Goal: Task Accomplishment & Management: Manage account settings

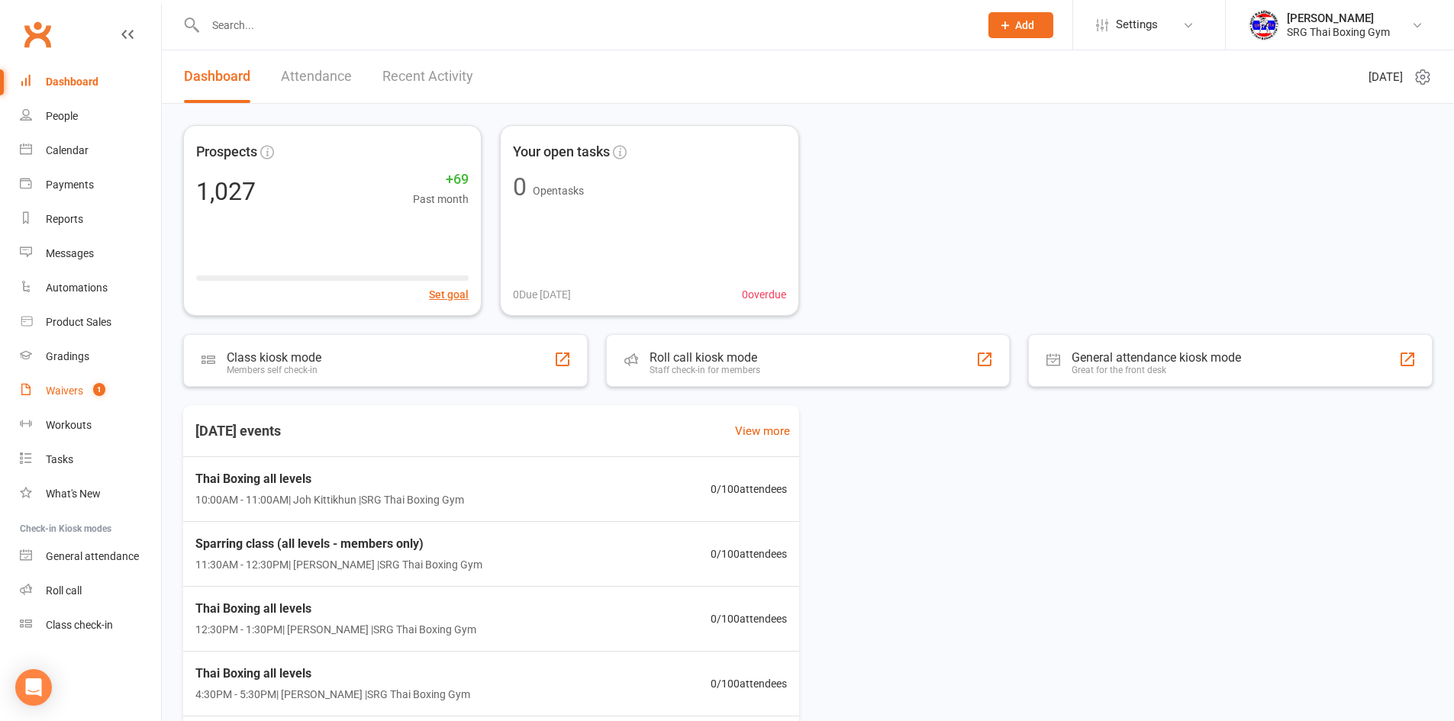
click at [66, 385] on div "Waivers" at bounding box center [64, 391] width 37 height 12
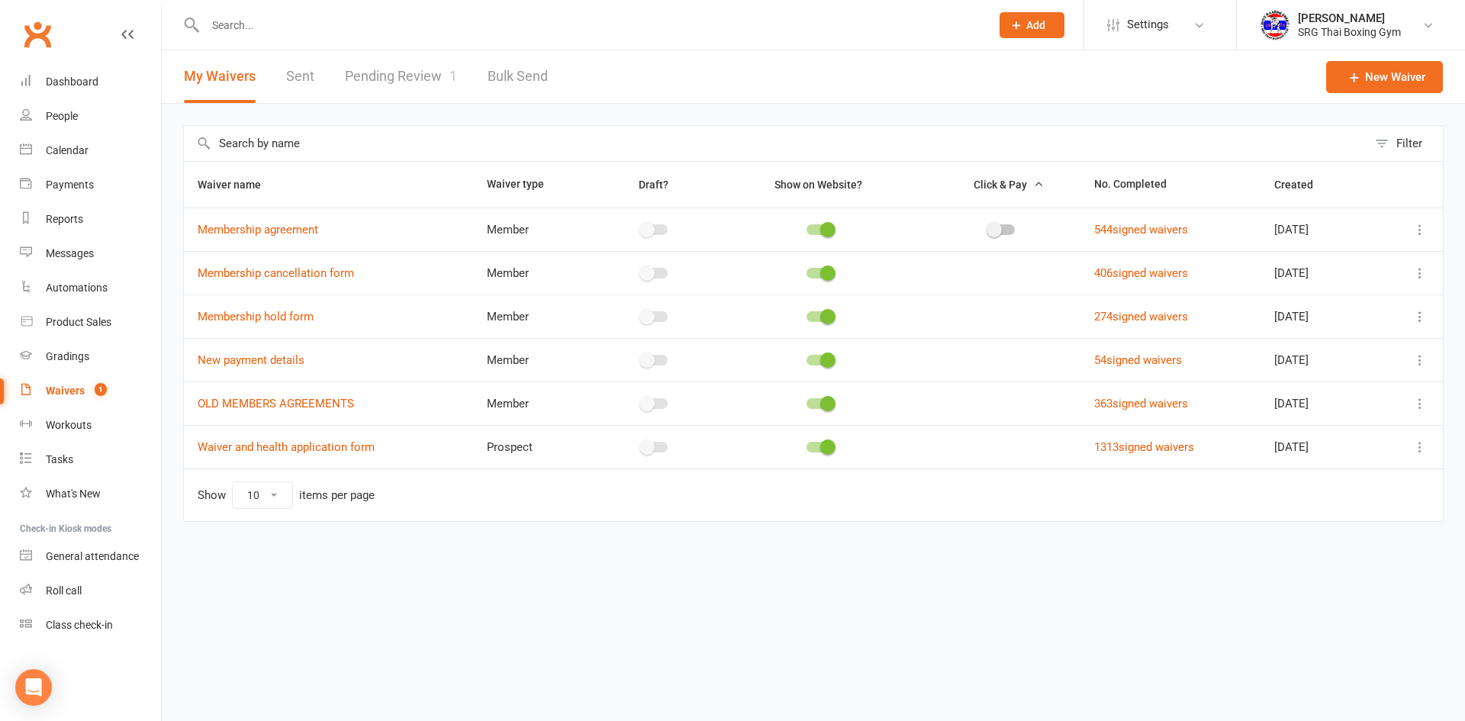
click at [417, 76] on link "Pending Review 1" at bounding box center [401, 76] width 112 height 53
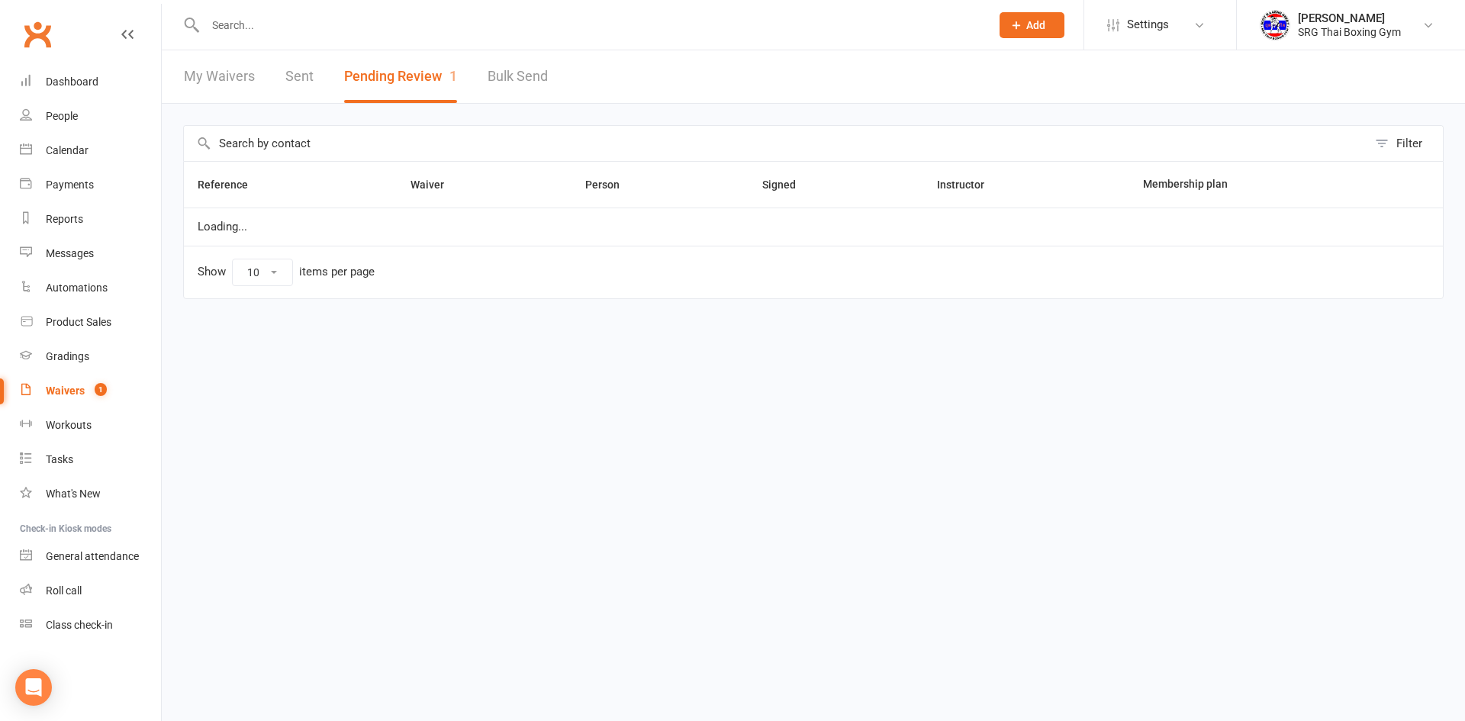
select select "100"
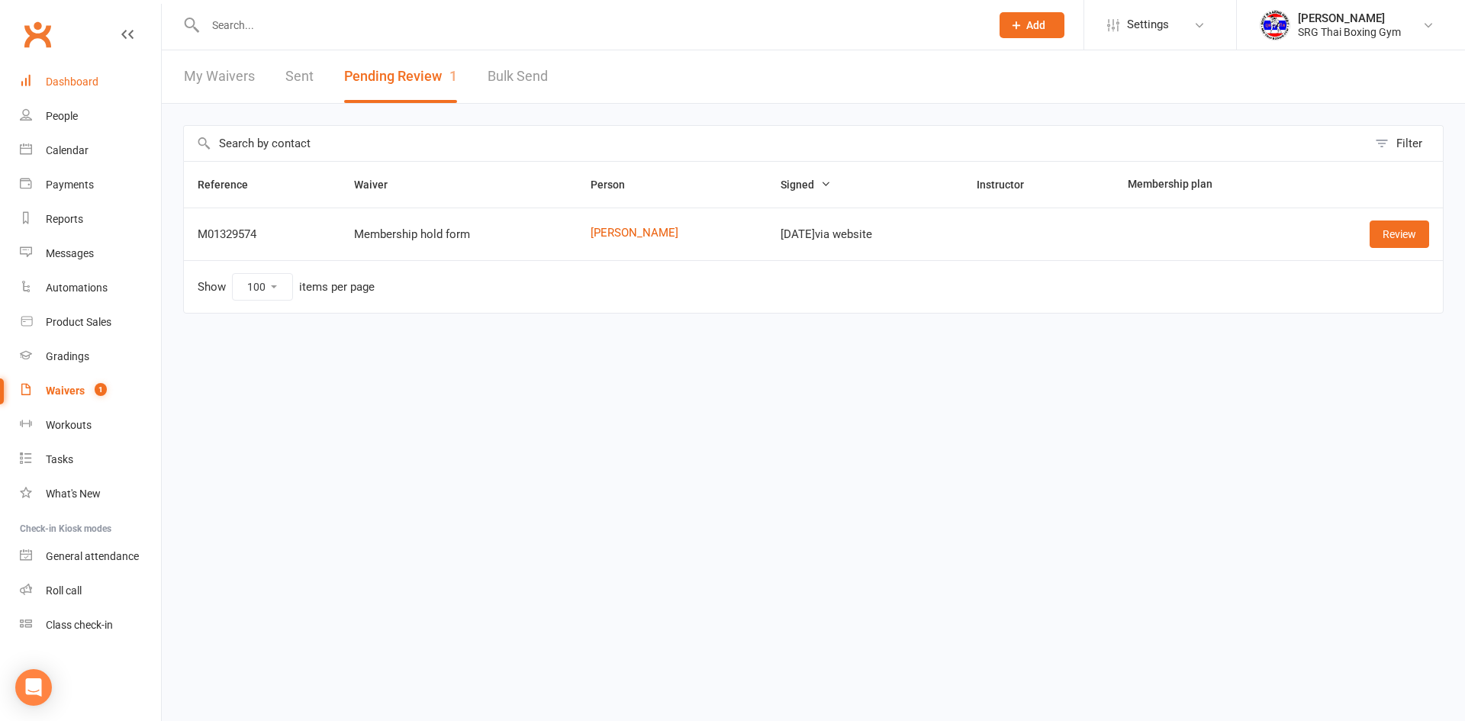
click at [48, 92] on link "Dashboard" at bounding box center [90, 82] width 141 height 34
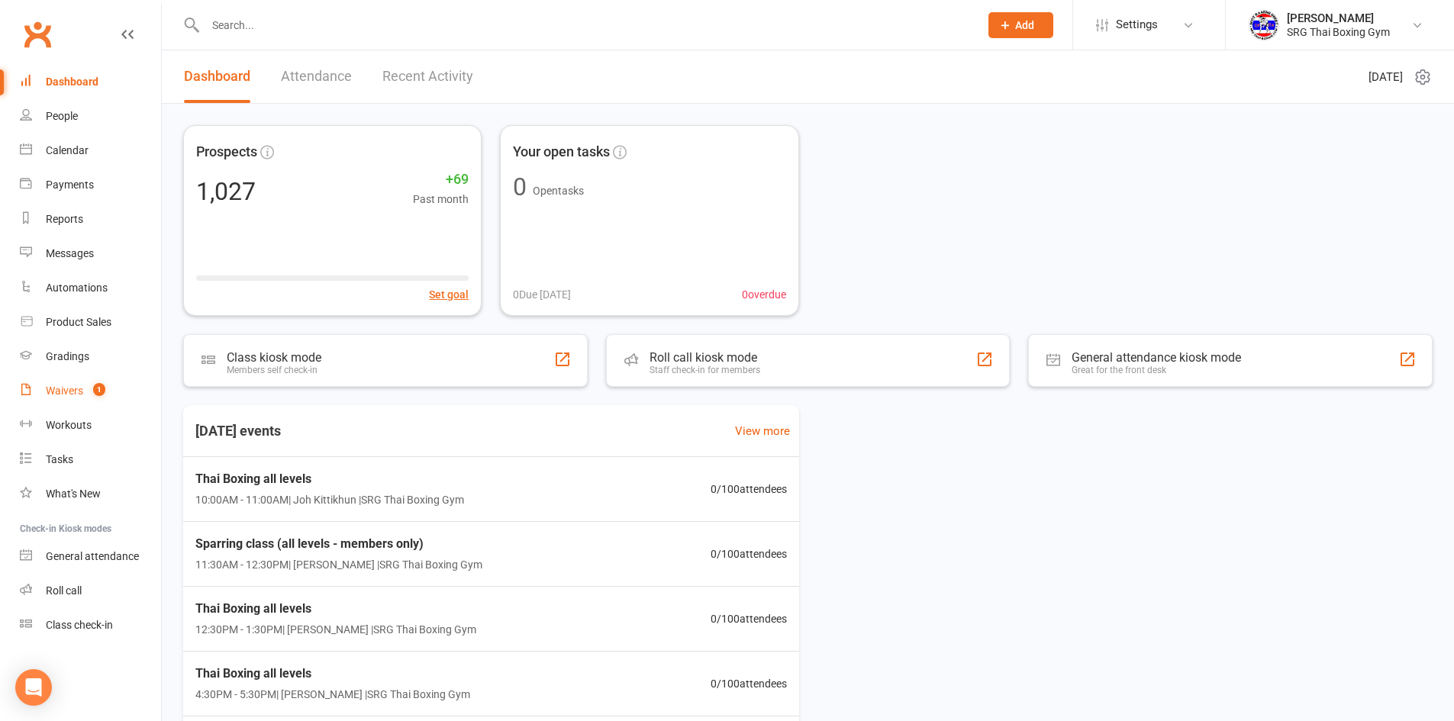
click at [77, 382] on link "Waivers 1" at bounding box center [90, 391] width 141 height 34
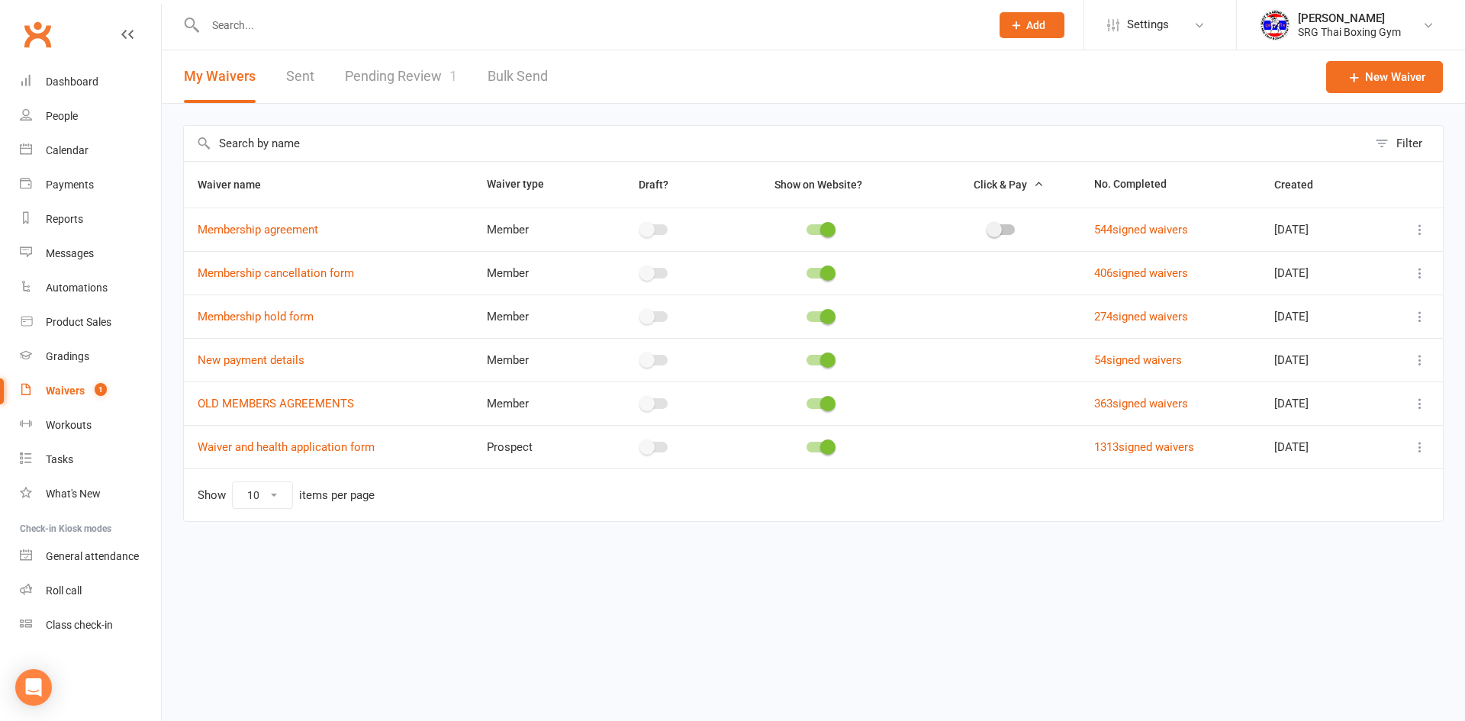
click at [411, 80] on link "Pending Review 1" at bounding box center [401, 76] width 112 height 53
select select "100"
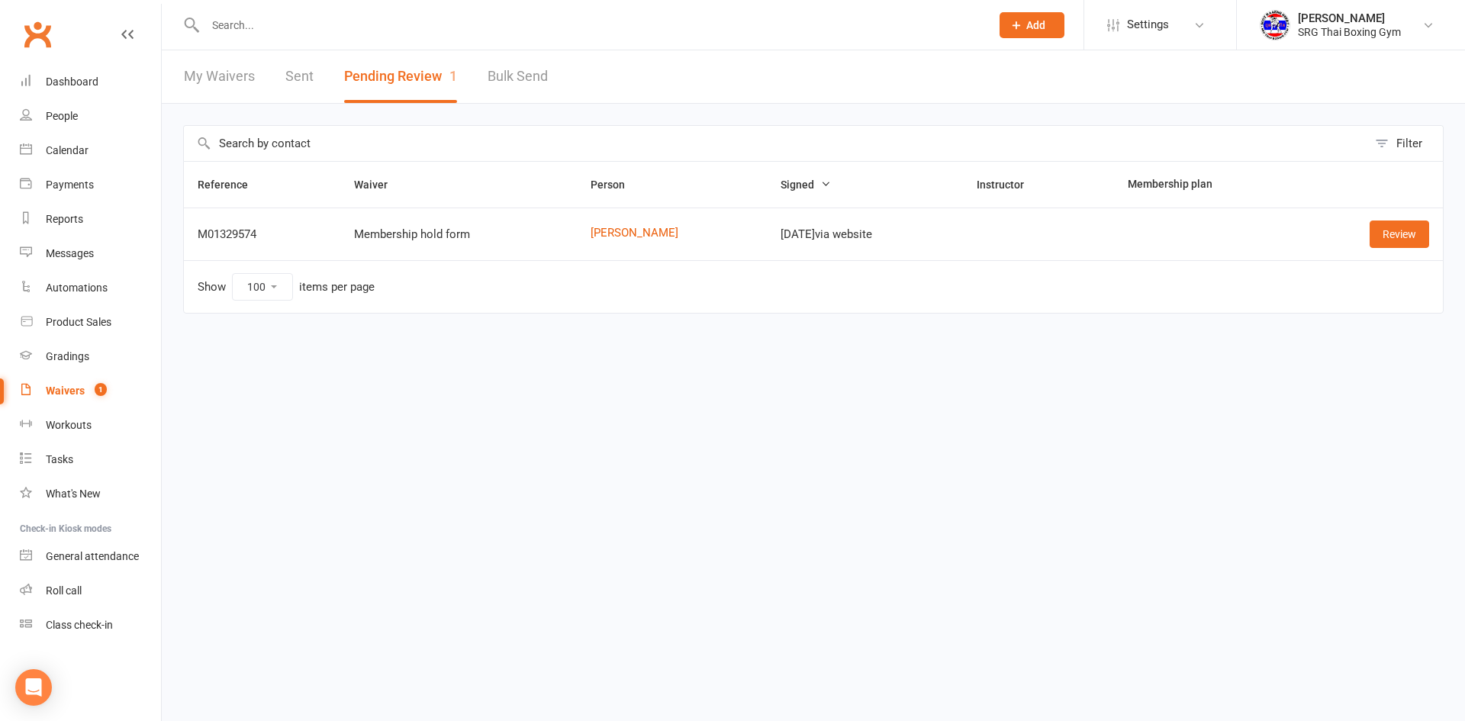
click at [258, 69] on div "My Waivers Sent Pending Review 1 Bulk Send" at bounding box center [366, 76] width 408 height 53
click at [230, 82] on link "My Waivers" at bounding box center [219, 76] width 71 height 53
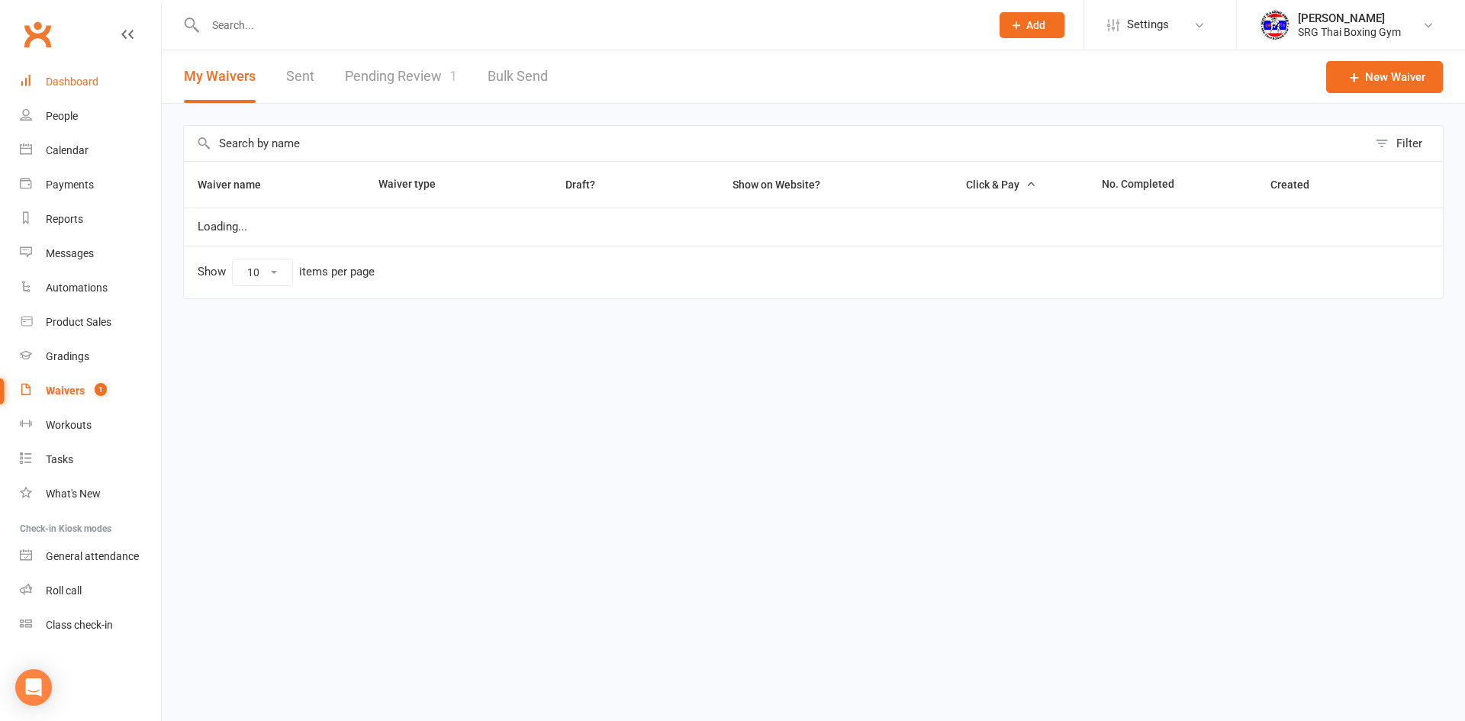
click at [105, 87] on link "Dashboard" at bounding box center [90, 82] width 141 height 34
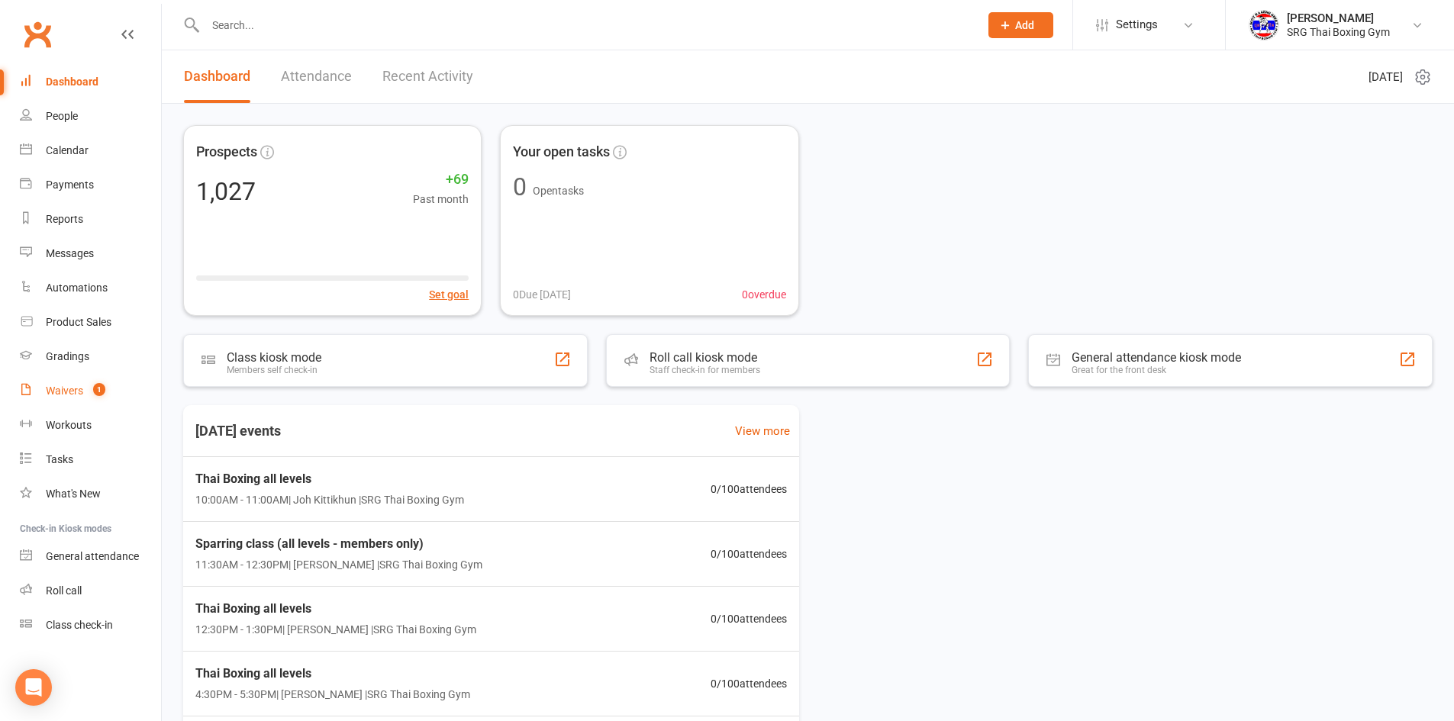
click at [94, 386] on count-badge "1" at bounding box center [95, 391] width 20 height 12
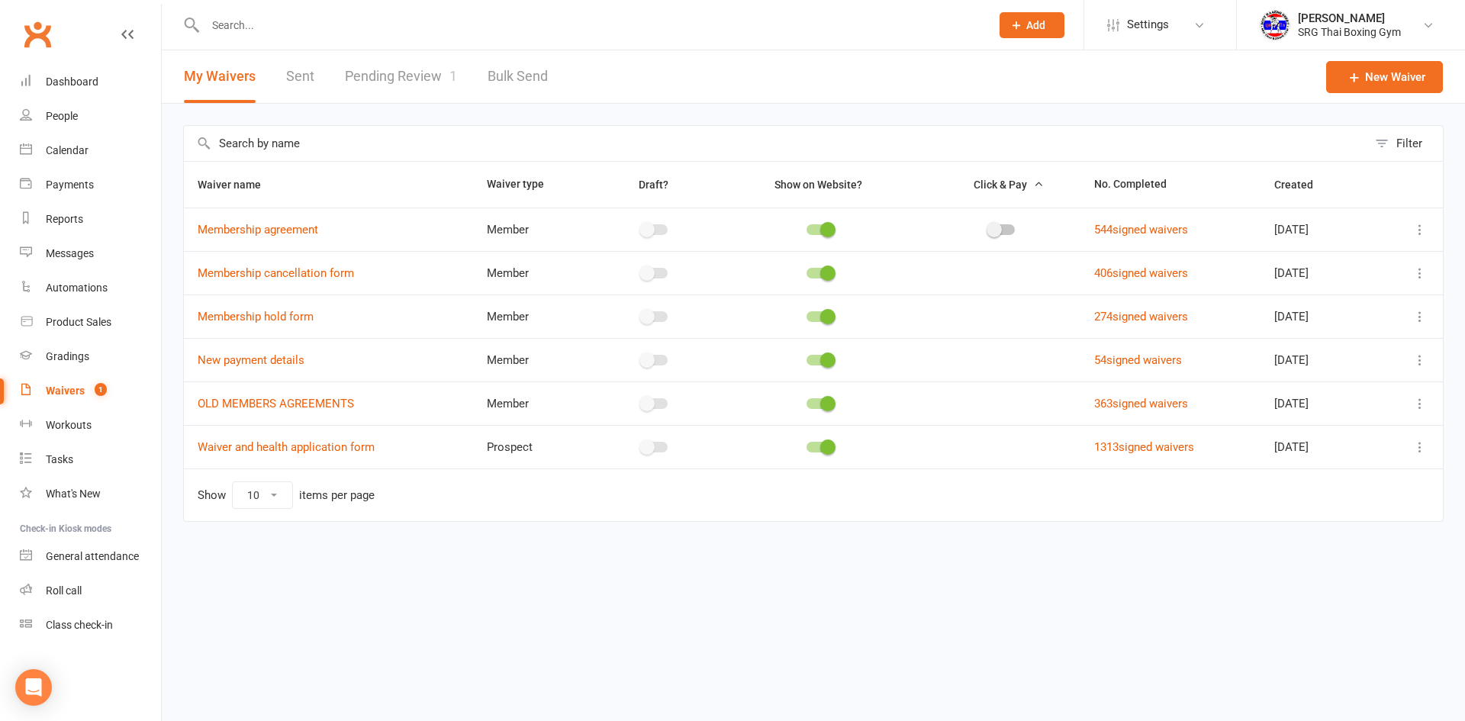
click at [416, 89] on link "Pending Review 1" at bounding box center [401, 76] width 112 height 53
select select "100"
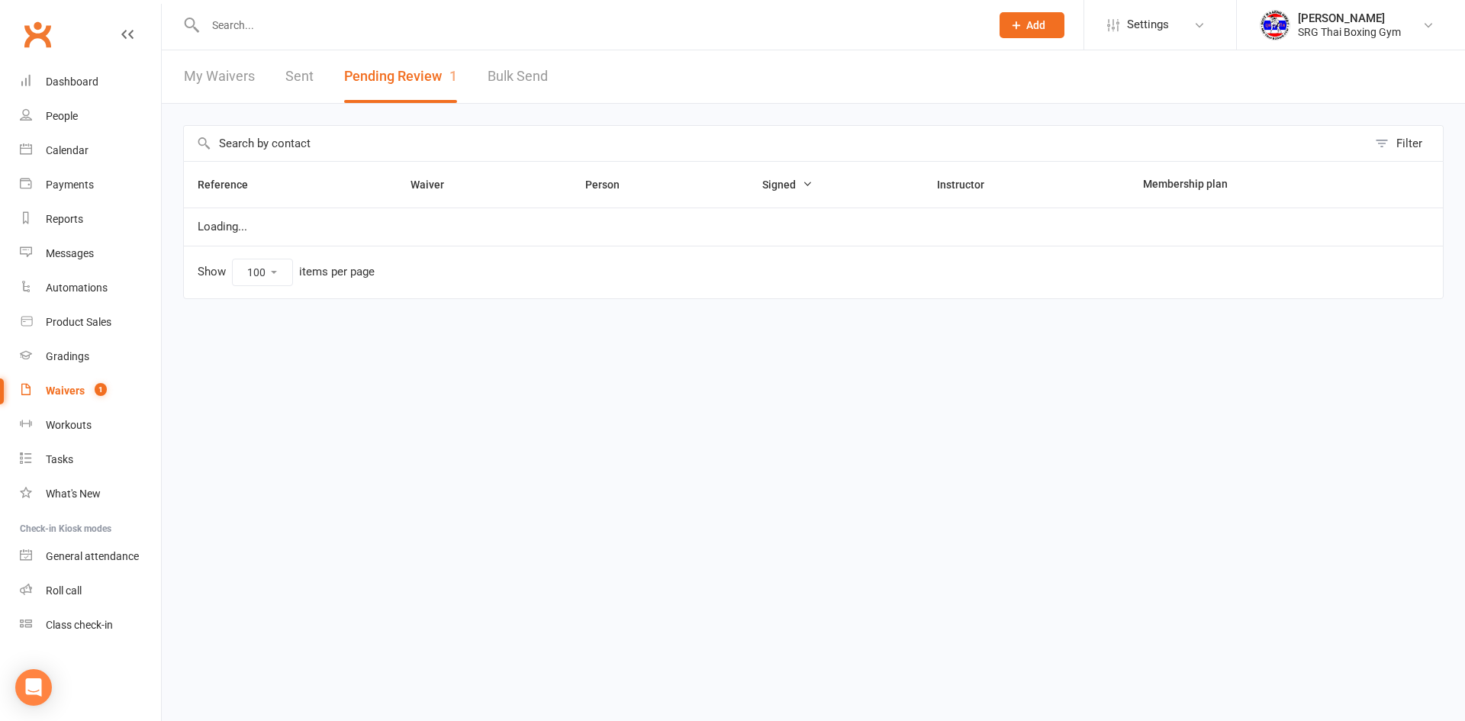
click at [240, 83] on link "My Waivers" at bounding box center [219, 76] width 71 height 53
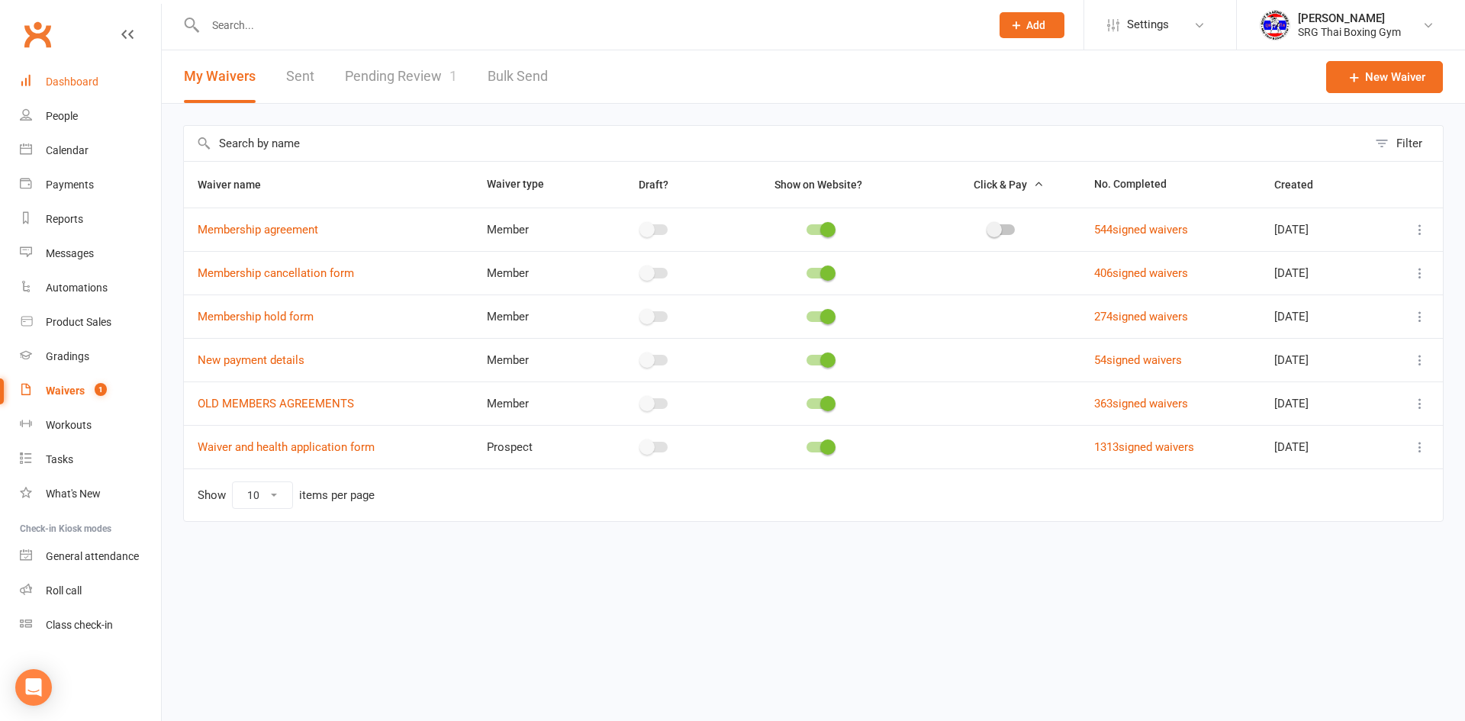
click at [42, 95] on link "Dashboard" at bounding box center [90, 82] width 141 height 34
